Goal: Transaction & Acquisition: Book appointment/travel/reservation

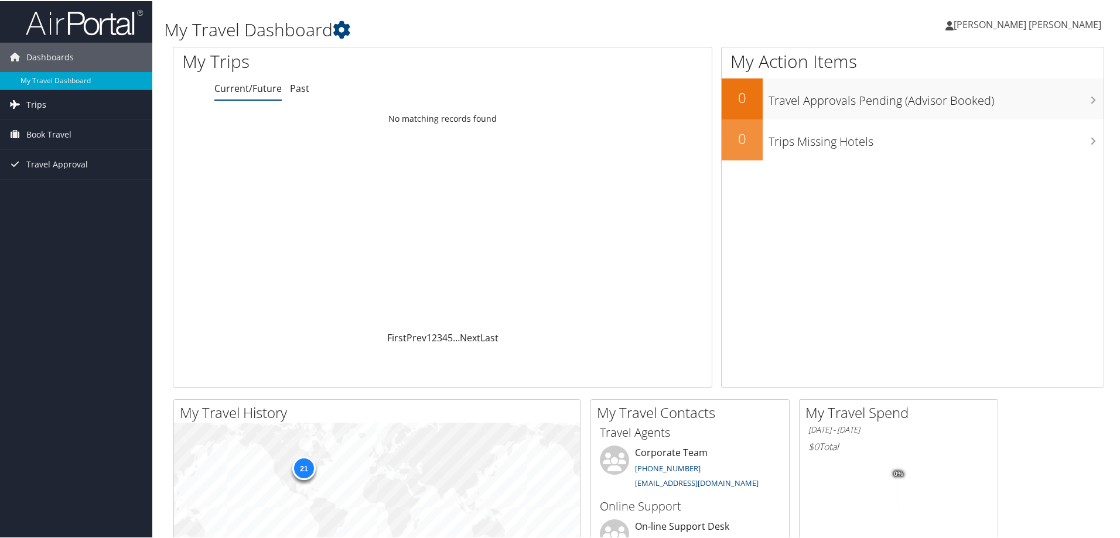
click at [55, 107] on link "Trips" at bounding box center [76, 103] width 152 height 29
click at [57, 187] on span "Book Travel" at bounding box center [48, 186] width 45 height 29
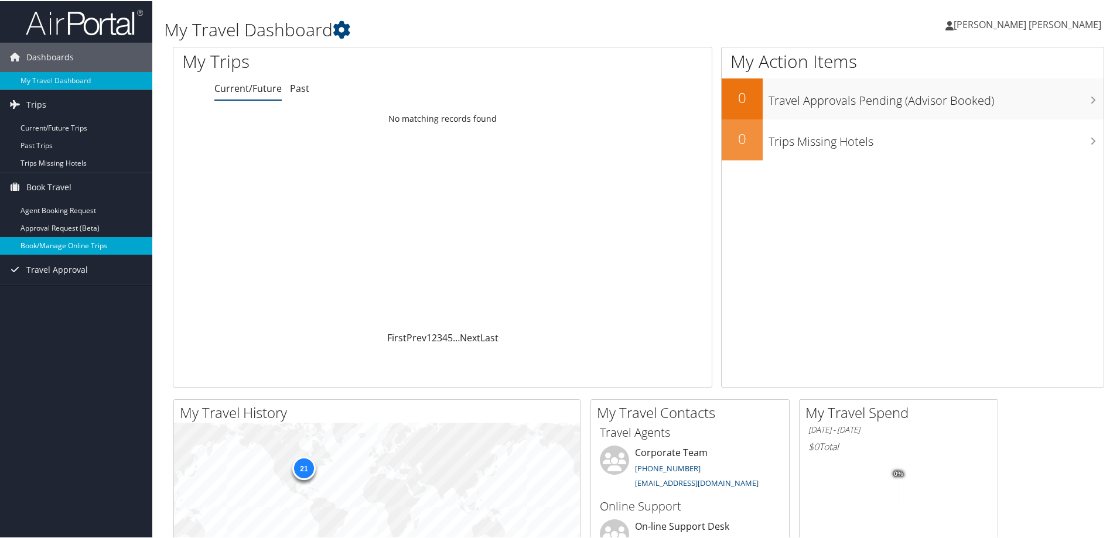
click at [49, 246] on link "Book/Manage Online Trips" at bounding box center [76, 245] width 152 height 18
